Goal: Find specific page/section: Find specific page/section

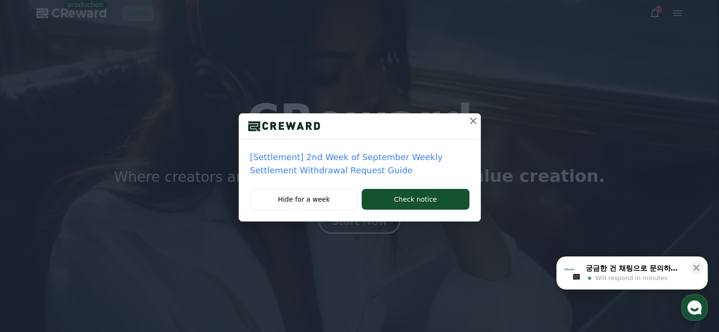
click at [472, 124] on icon at bounding box center [473, 120] width 11 height 11
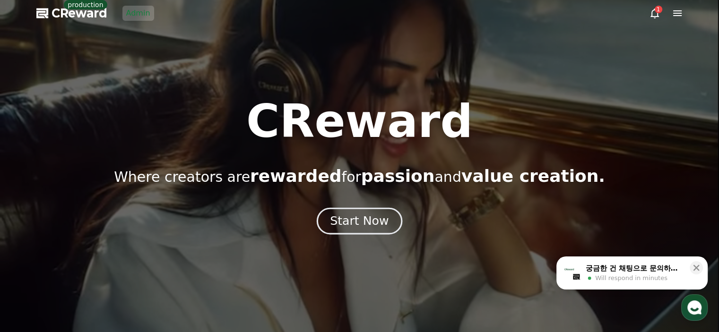
click at [360, 230] on button "Start Now" at bounding box center [360, 221] width 86 height 27
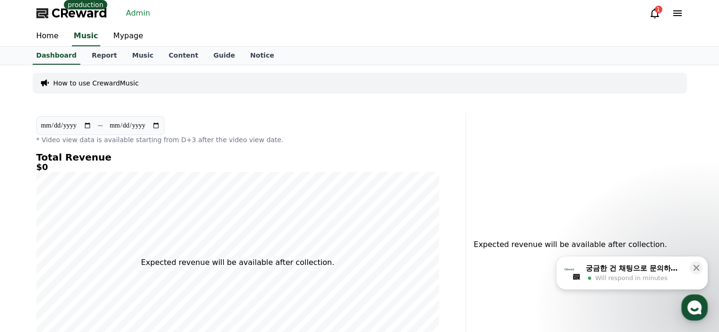
click at [130, 9] on link "Admin" at bounding box center [138, 13] width 32 height 15
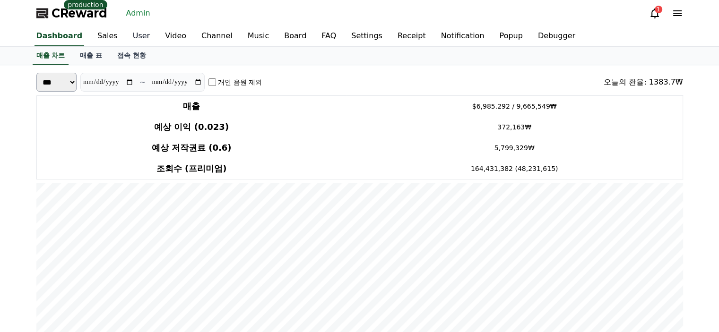
click at [134, 30] on link "User" at bounding box center [141, 36] width 32 height 20
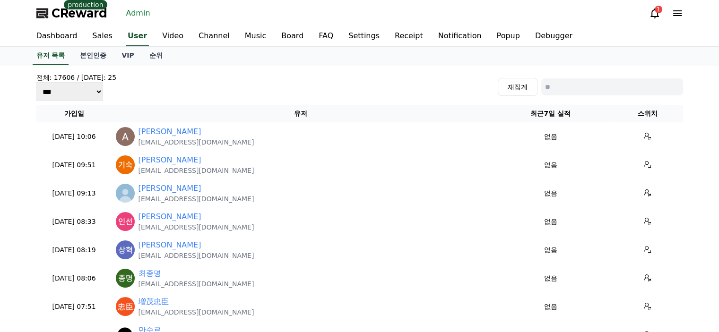
click at [574, 81] on input at bounding box center [612, 86] width 142 height 17
click at [167, 53] on link "순위" at bounding box center [156, 56] width 28 height 18
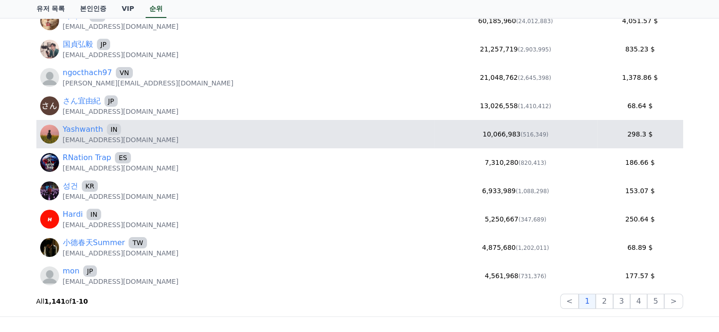
scroll to position [142, 0]
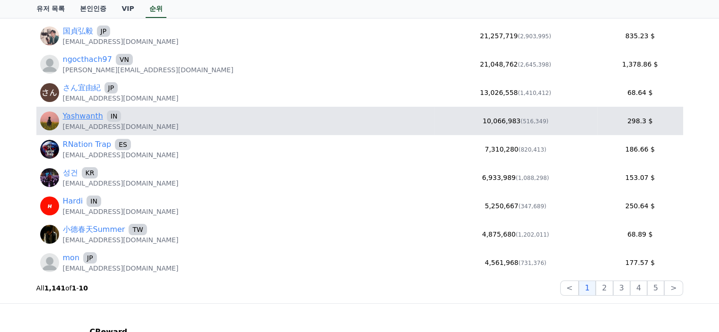
click at [79, 113] on link "Yashwanth" at bounding box center [83, 116] width 40 height 11
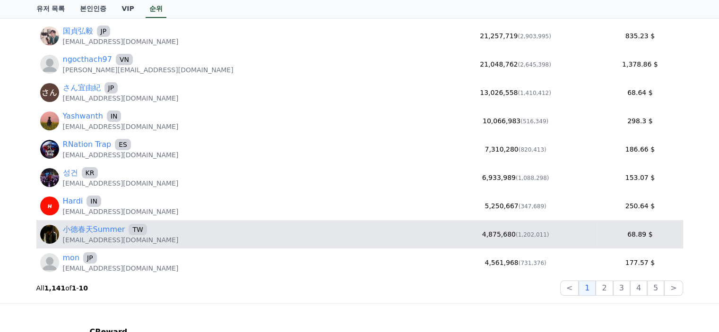
scroll to position [0, 0]
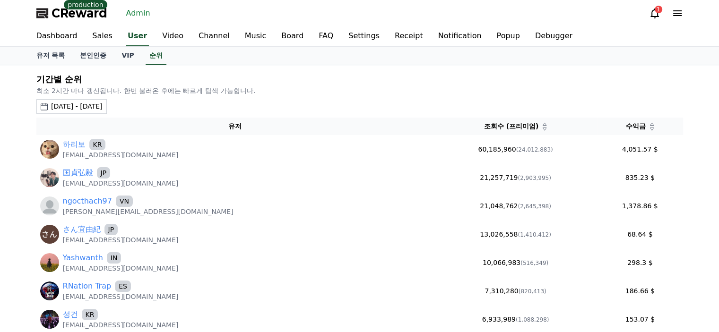
click at [323, 79] on h2 "기간별 순위" at bounding box center [359, 79] width 647 height 13
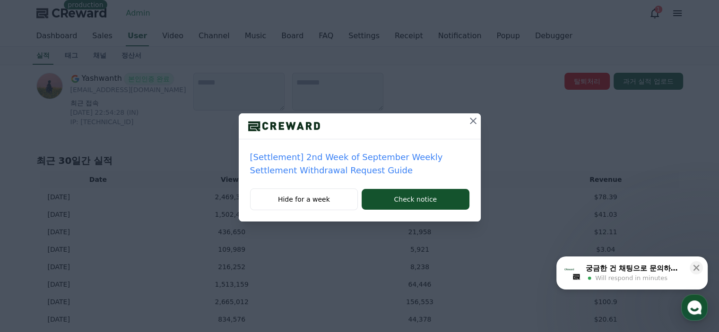
click at [476, 117] on icon at bounding box center [473, 120] width 11 height 11
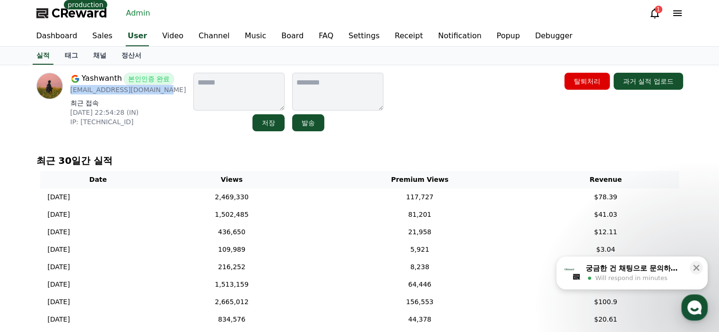
drag, startPoint x: 159, startPoint y: 91, endPoint x: 70, endPoint y: 90, distance: 89.4
click at [70, 90] on p "[EMAIL_ADDRESS][DOMAIN_NAME]" at bounding box center [128, 89] width 116 height 9
copy p "[EMAIL_ADDRESS][DOMAIN_NAME]"
click at [439, 130] on div "[PERSON_NAME] 본인인증 완료 [EMAIL_ADDRESS][DOMAIN_NAME] 최근 접속 [DATE] 22:54:28 (IN) I…" at bounding box center [359, 102] width 647 height 59
